Goal: Contribute content: Add original content to the website for others to see

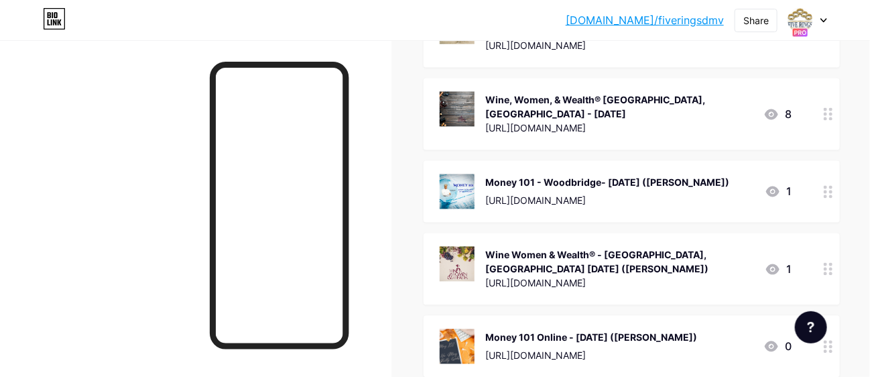
scroll to position [939, 0]
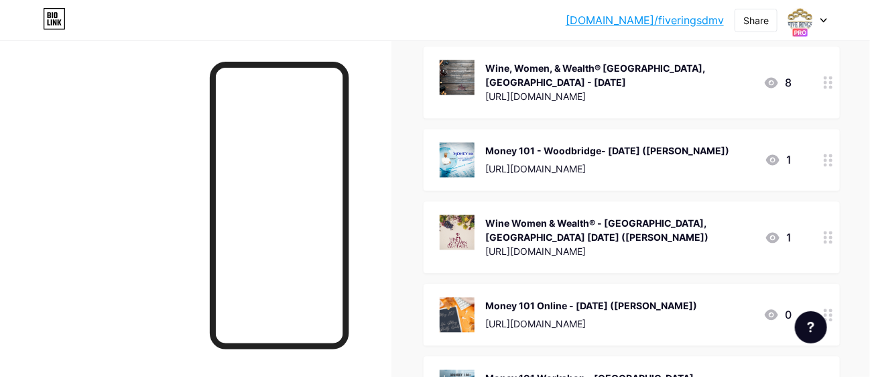
click at [566, 237] on div "Wine Women & Wealth® - [GEOGRAPHIC_DATA], [GEOGRAPHIC_DATA] [DATE] ([PERSON_NAM…" at bounding box center [619, 231] width 269 height 28
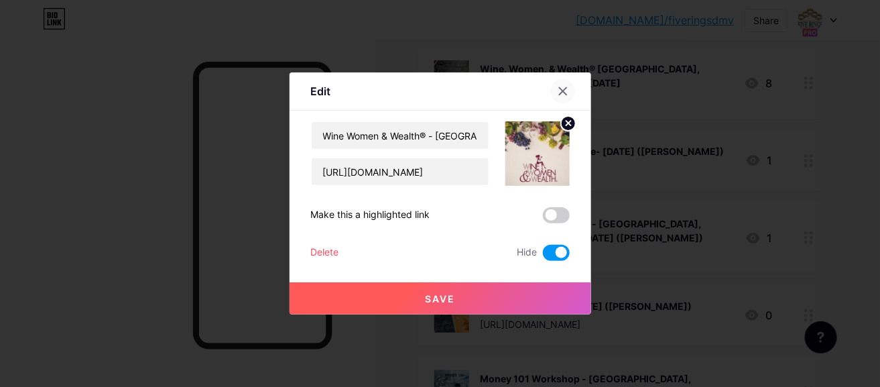
click at [560, 88] on icon at bounding box center [562, 91] width 7 height 7
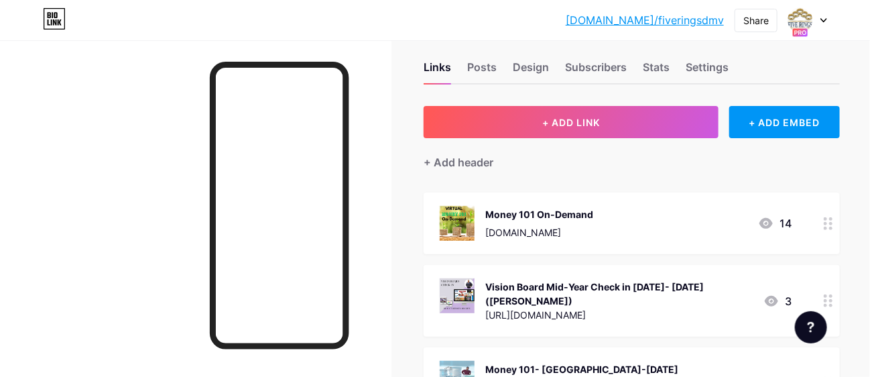
scroll to position [0, 0]
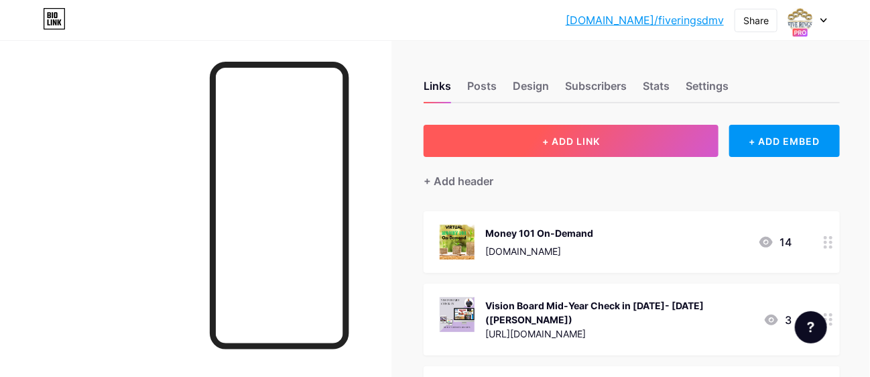
click at [542, 137] on span "+ ADD LINK" at bounding box center [571, 140] width 58 height 11
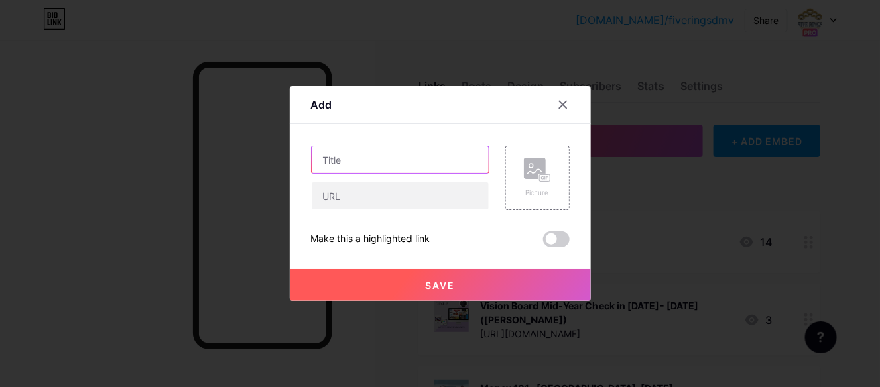
click at [363, 159] on input "text" at bounding box center [400, 159] width 177 height 27
click at [562, 102] on icon at bounding box center [563, 104] width 11 height 11
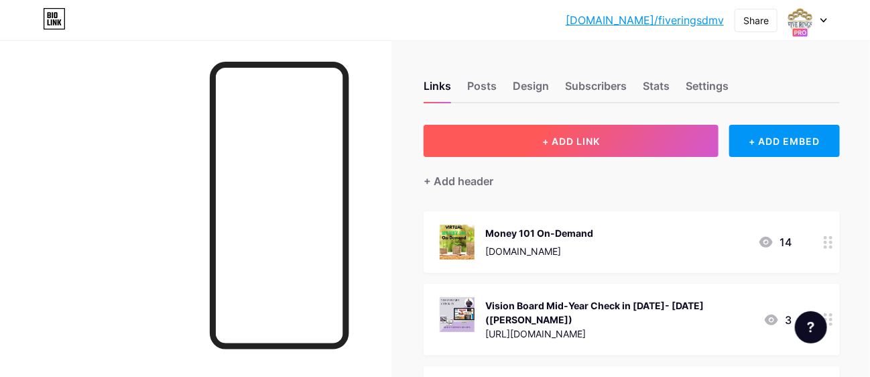
click at [532, 129] on button "+ ADD LINK" at bounding box center [571, 141] width 295 height 32
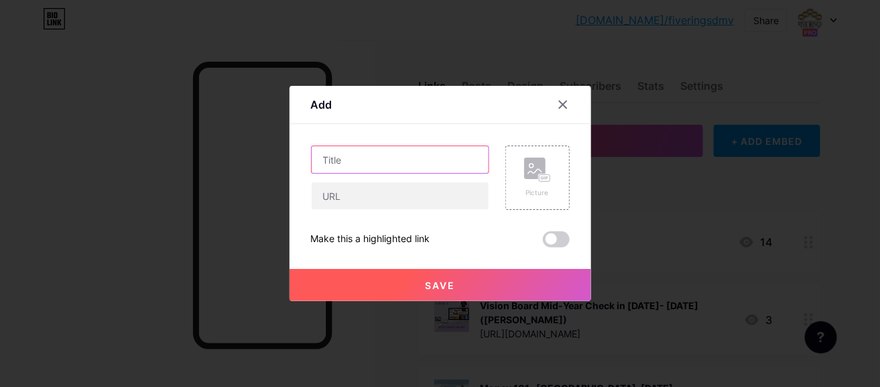
click at [418, 153] on input "text" at bounding box center [400, 159] width 177 height 27
type input "Wine, Women and Wealth"
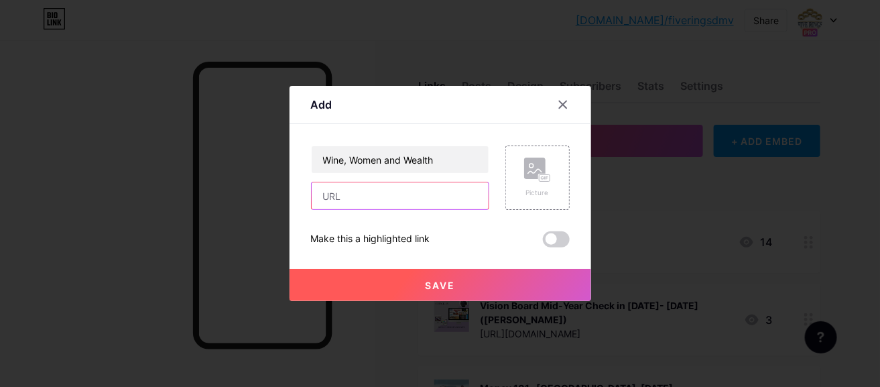
click at [331, 197] on input "text" at bounding box center [400, 195] width 177 height 27
paste input "[URL][DOMAIN_NAME]"
type input "[URL][DOMAIN_NAME]"
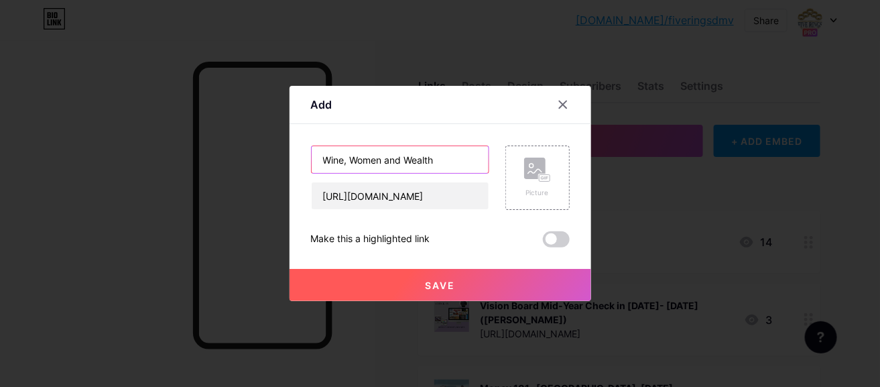
scroll to position [0, 0]
click at [434, 156] on input "Wine, Women and Wealth" at bounding box center [400, 159] width 177 height 27
click at [468, 162] on input "Wine, Women and Wealth - Ra" at bounding box center [400, 159] width 177 height 27
type input "Wine, Women and Wealth - [GEOGRAPHIC_DATA], [GEOGRAPHIC_DATA] [DATE] ([PERSON_N…"
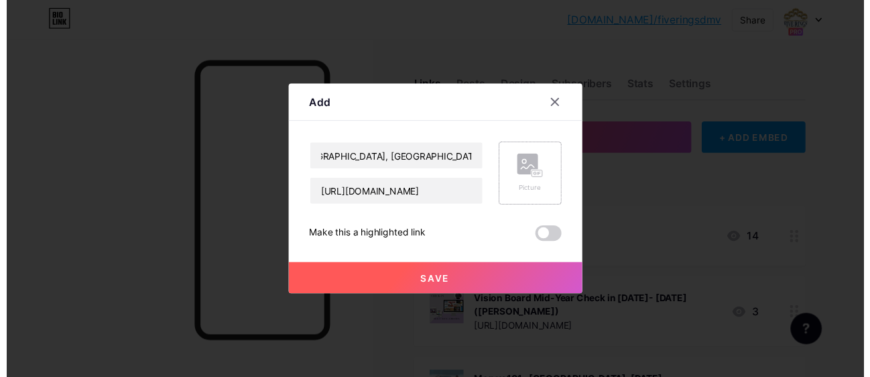
scroll to position [0, 0]
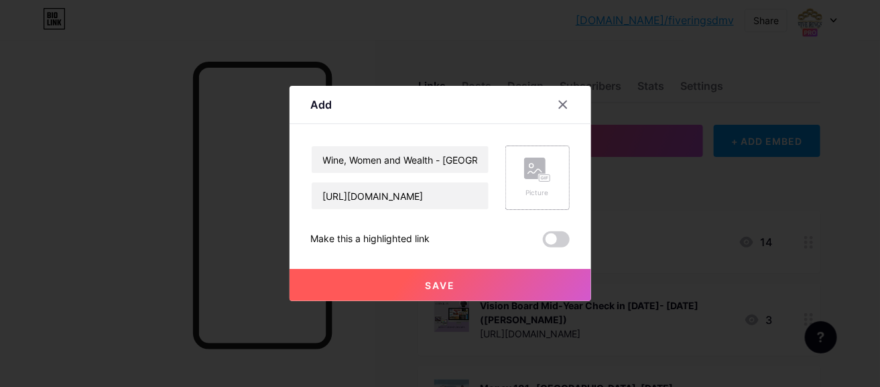
click at [538, 180] on icon at bounding box center [537, 170] width 27 height 25
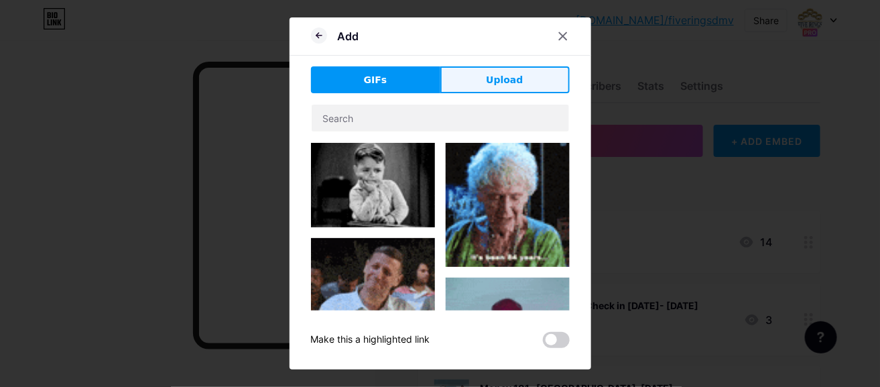
click at [514, 80] on span "Upload" at bounding box center [504, 80] width 37 height 14
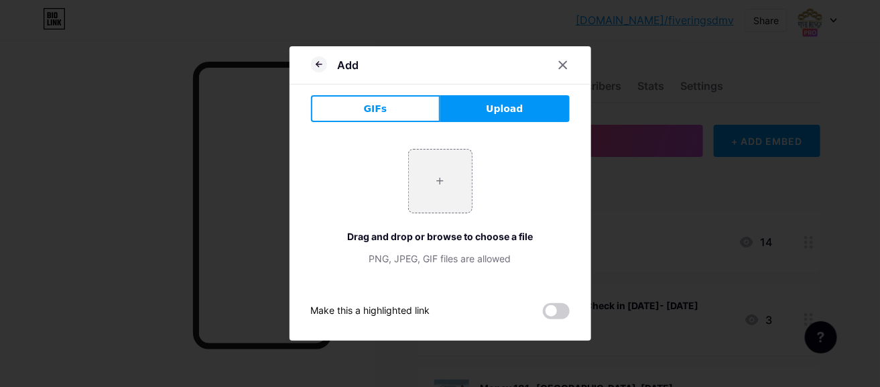
click at [508, 106] on span "Upload" at bounding box center [504, 109] width 37 height 14
click at [438, 182] on input "file" at bounding box center [440, 180] width 63 height 63
click at [444, 187] on input "file" at bounding box center [440, 180] width 63 height 63
type input "C:\fakepath\_Raliegh Wine, Women & Wealth.png"
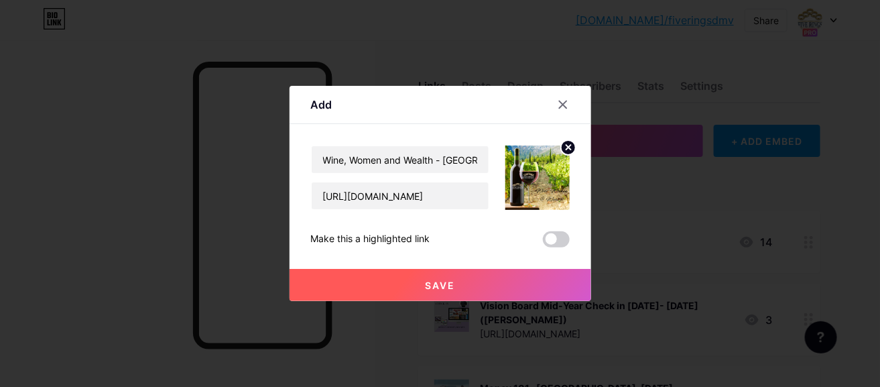
click at [433, 282] on span "Save" at bounding box center [440, 285] width 30 height 11
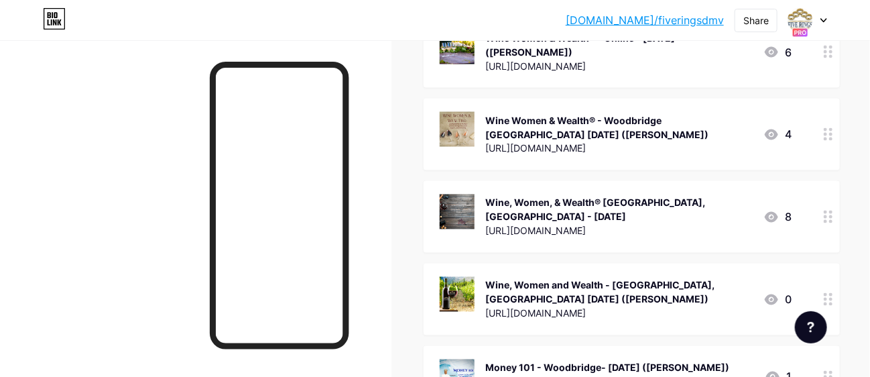
scroll to position [737, 0]
